Goal: Download file/media

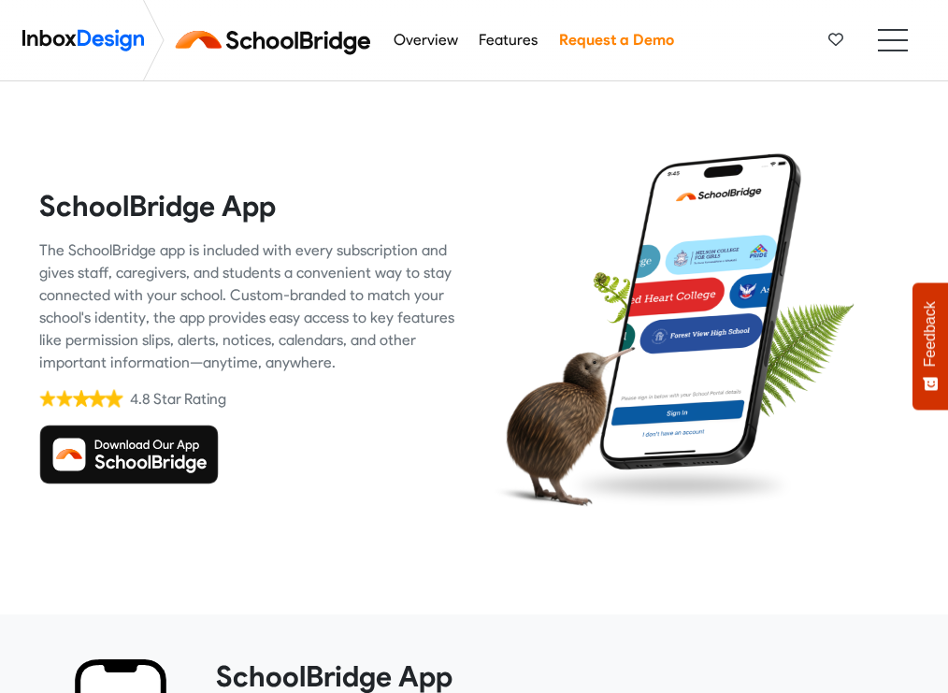
click at [141, 445] on img at bounding box center [129, 455] width 180 height 60
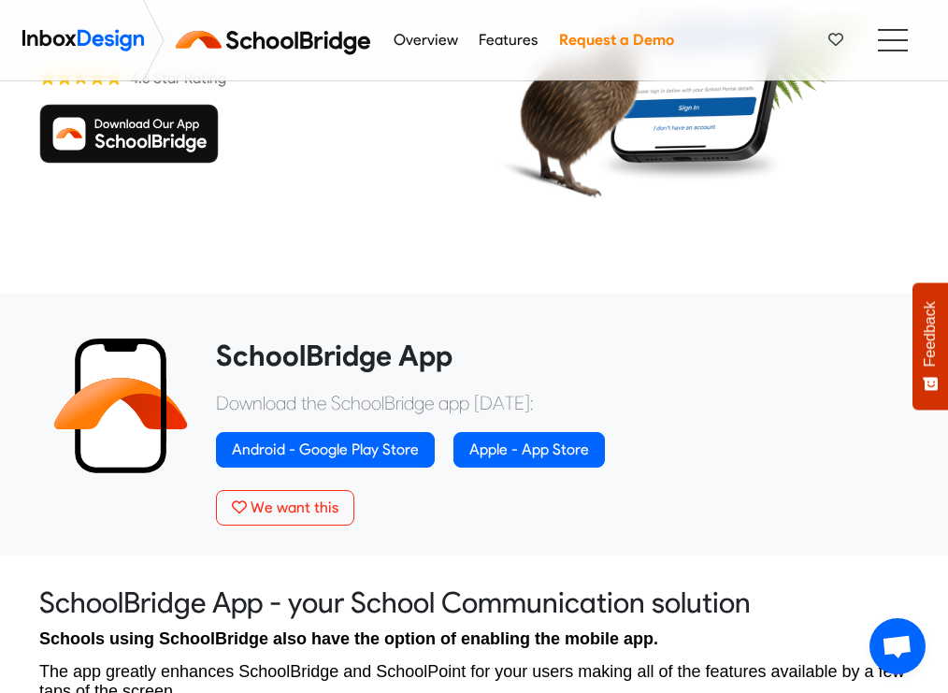
scroll to position [320, 0]
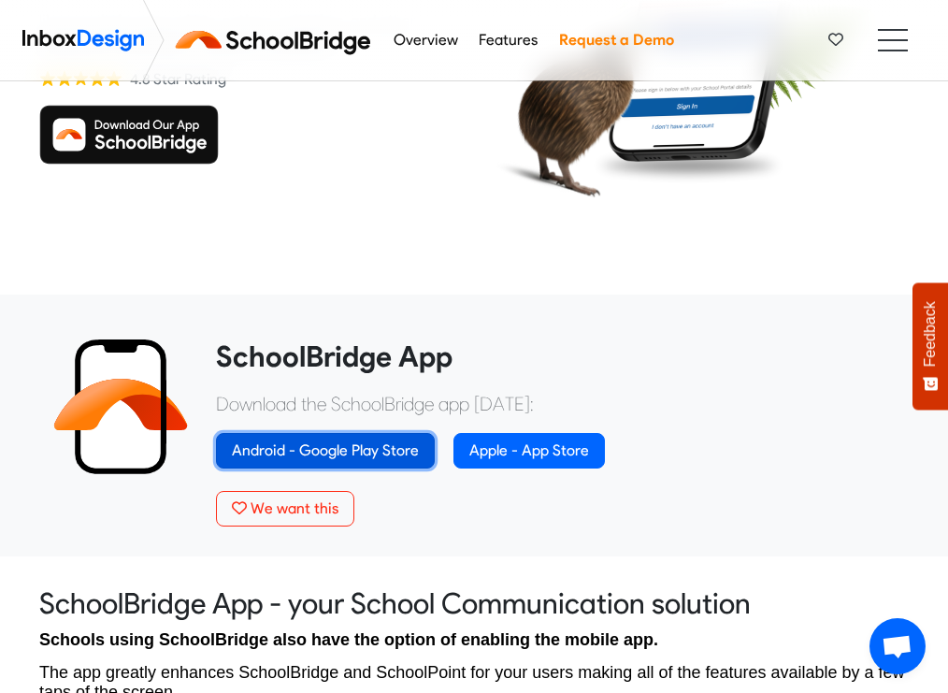
click at [400, 452] on link "Android - Google Play Store" at bounding box center [325, 451] width 219 height 36
